Goal: Task Accomplishment & Management: Complete application form

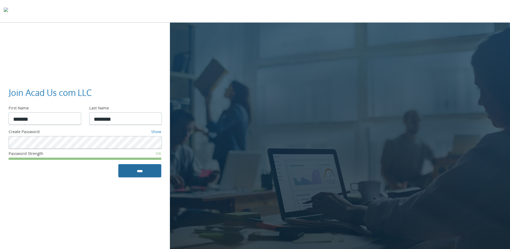
click at [135, 174] on input "****" at bounding box center [139, 170] width 43 height 13
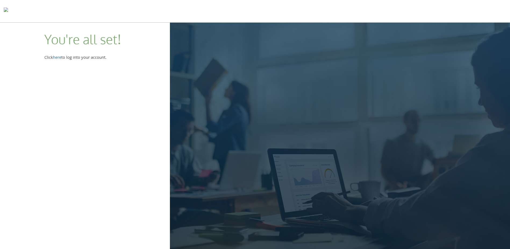
click at [61, 56] on link "here" at bounding box center [57, 57] width 8 height 7
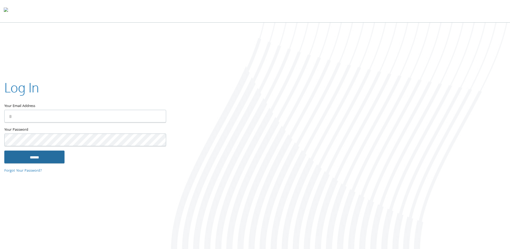
type input "**********"
click at [52, 160] on input "******" at bounding box center [34, 156] width 60 height 13
